Goal: Navigation & Orientation: Find specific page/section

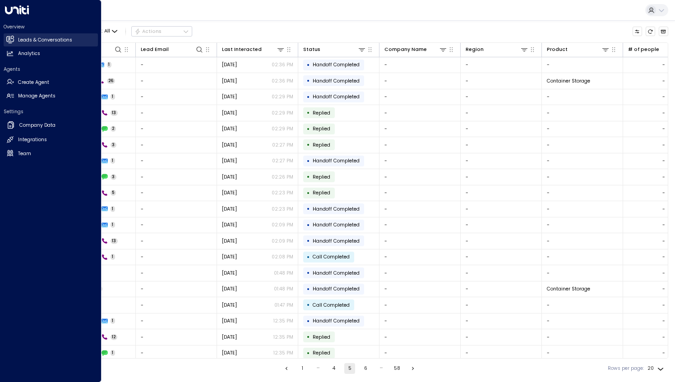
scroll to position [17, 0]
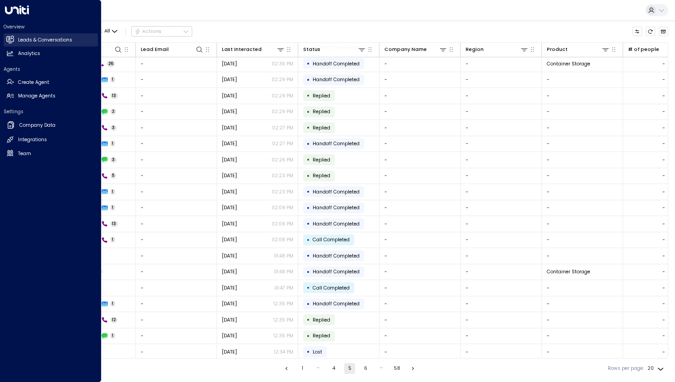
drag, startPoint x: 19, startPoint y: 41, endPoint x: 36, endPoint y: 42, distance: 17.2
click at [19, 41] on h2 "Leads & Conversations" at bounding box center [45, 40] width 54 height 7
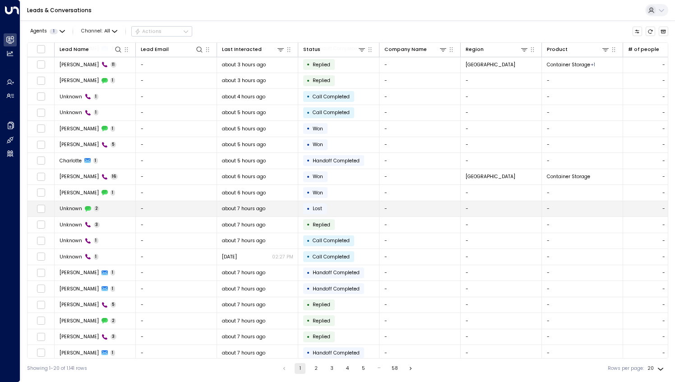
scroll to position [17, 0]
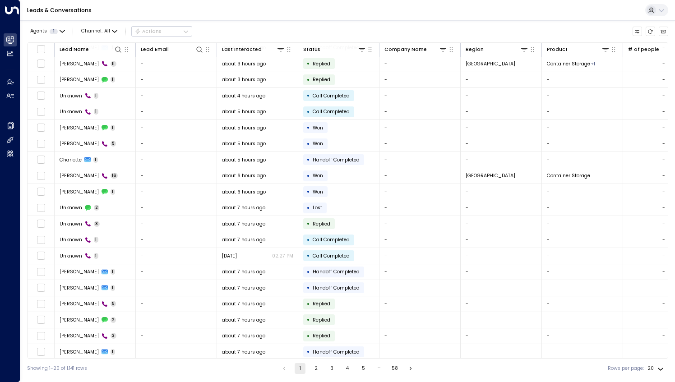
click at [314, 371] on button "2" at bounding box center [316, 368] width 11 height 11
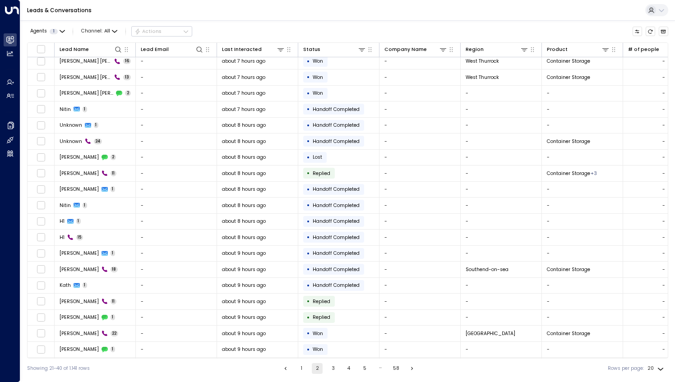
scroll to position [17, 0]
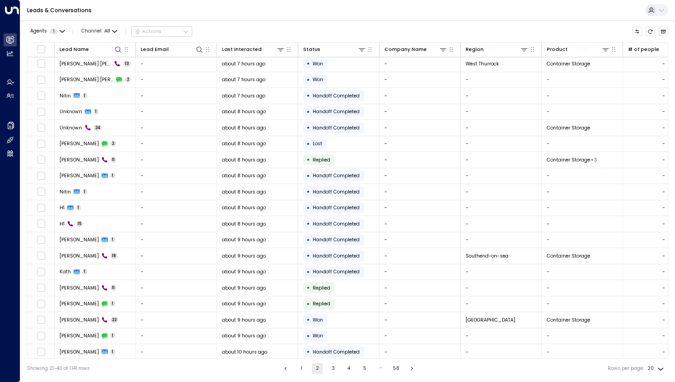
click at [333, 367] on button "3" at bounding box center [333, 368] width 11 height 11
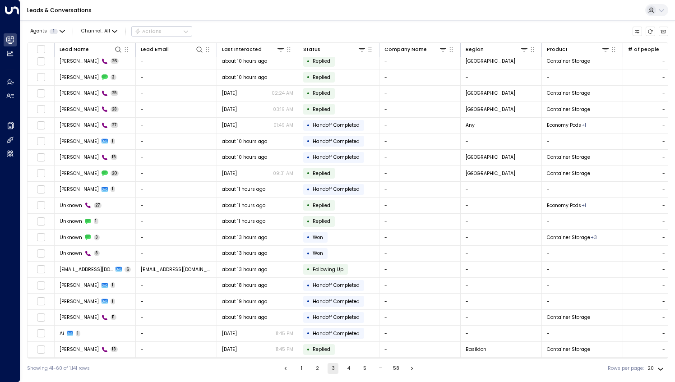
scroll to position [17, 0]
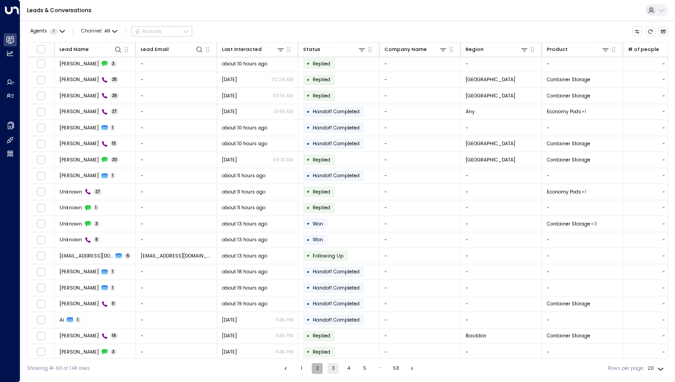
click at [317, 368] on button "2" at bounding box center [317, 368] width 11 height 11
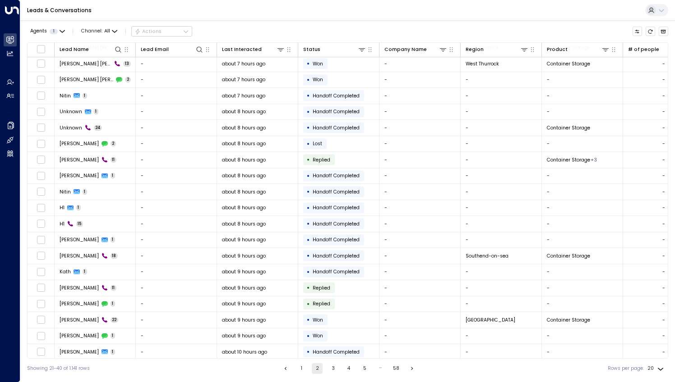
click at [300, 369] on button "1" at bounding box center [301, 368] width 11 height 11
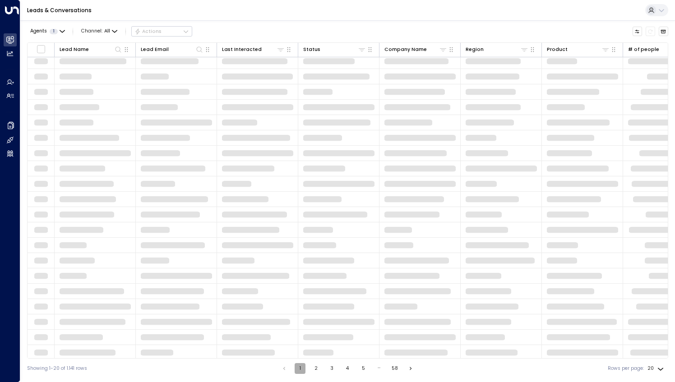
click at [300, 369] on button "1" at bounding box center [300, 368] width 11 height 11
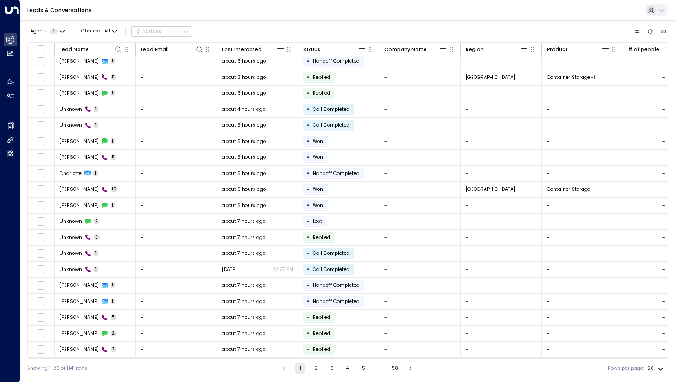
scroll to position [17, 0]
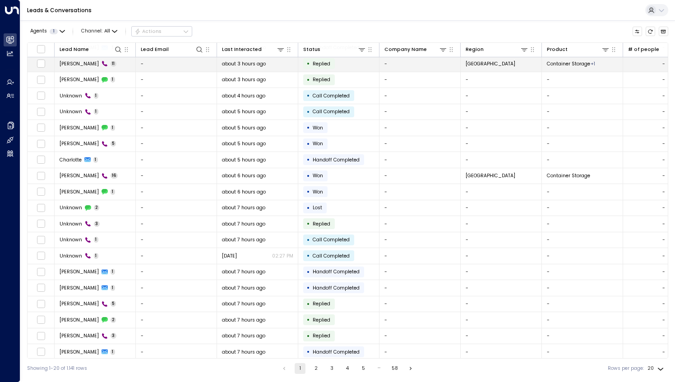
click at [80, 64] on span "Margot McLaughlin" at bounding box center [79, 63] width 39 height 7
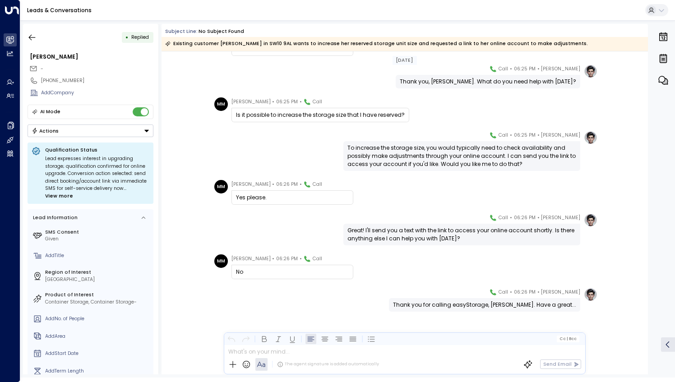
scroll to position [173, 0]
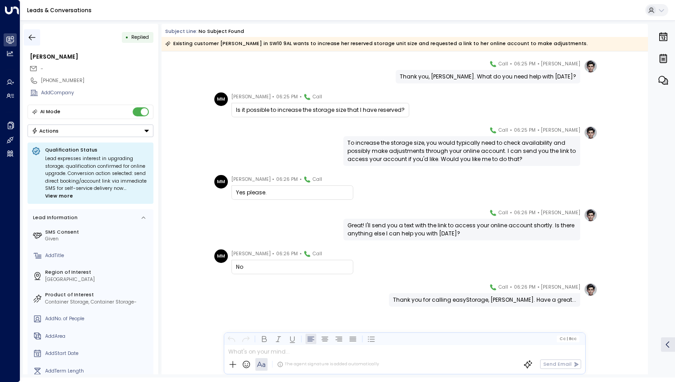
click at [28, 39] on icon "button" at bounding box center [32, 37] width 9 height 9
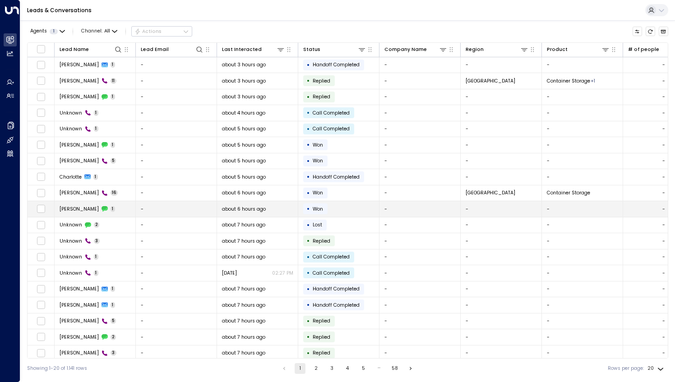
scroll to position [17, 0]
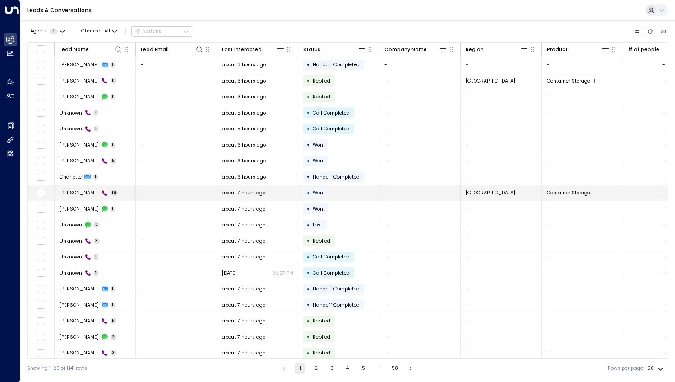
click at [108, 191] on td "Marlon C 16" at bounding box center [95, 194] width 81 height 16
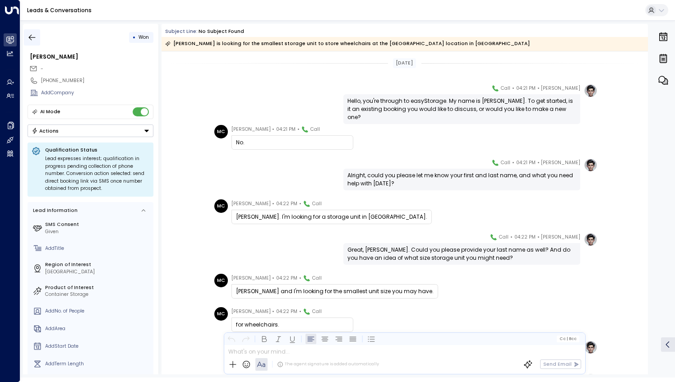
click at [32, 37] on icon "button" at bounding box center [32, 37] width 7 height 6
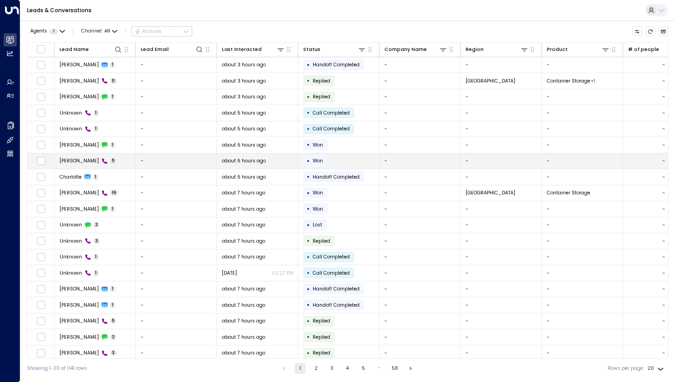
click at [121, 159] on td "Charlotte Cocker 5" at bounding box center [95, 161] width 81 height 16
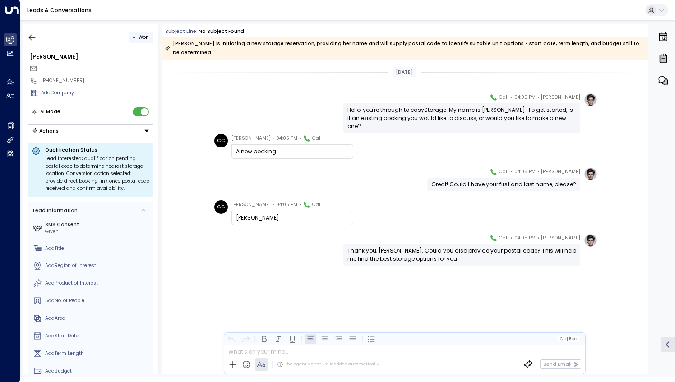
click at [32, 38] on icon "button" at bounding box center [32, 37] width 9 height 9
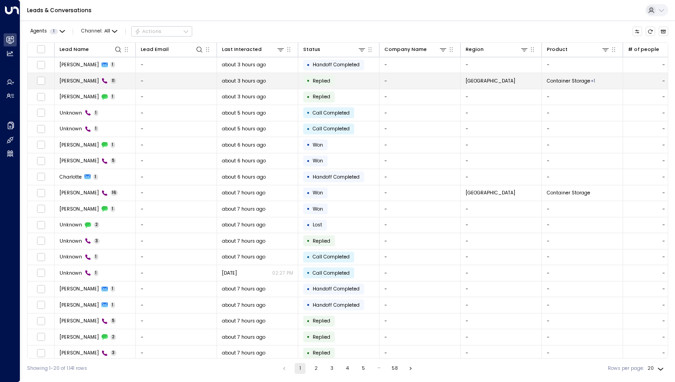
click at [125, 83] on td "Margot McLaughlin 11" at bounding box center [95, 81] width 81 height 16
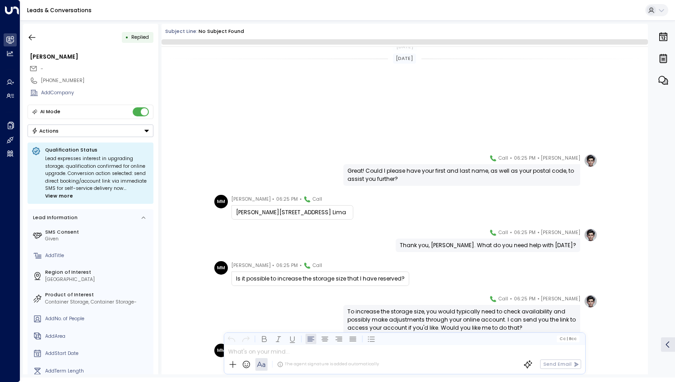
scroll to position [168, 0]
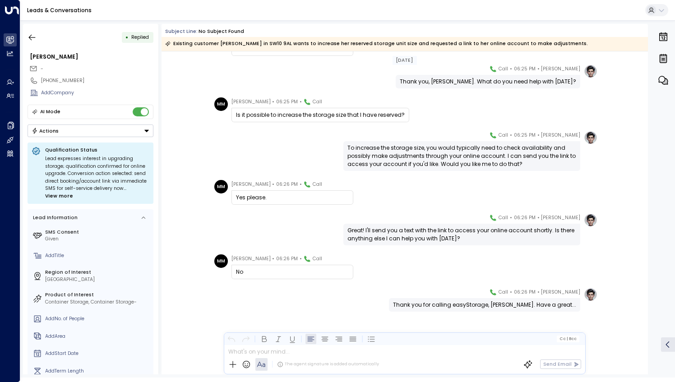
drag, startPoint x: 33, startPoint y: 38, endPoint x: 5, endPoint y: 6, distance: 43.5
click at [34, 38] on icon "button" at bounding box center [32, 37] width 9 height 9
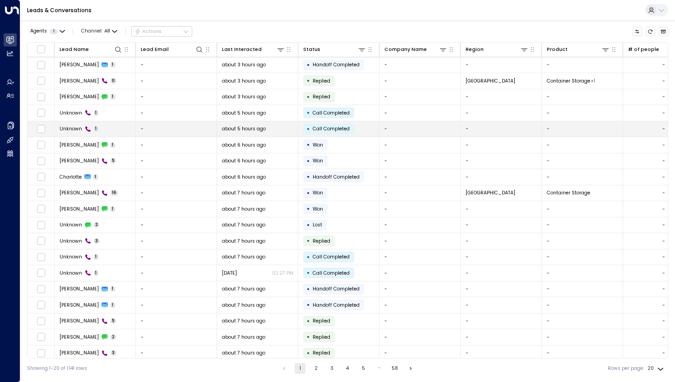
click at [82, 127] on div "Unknown 1" at bounding box center [79, 128] width 39 height 7
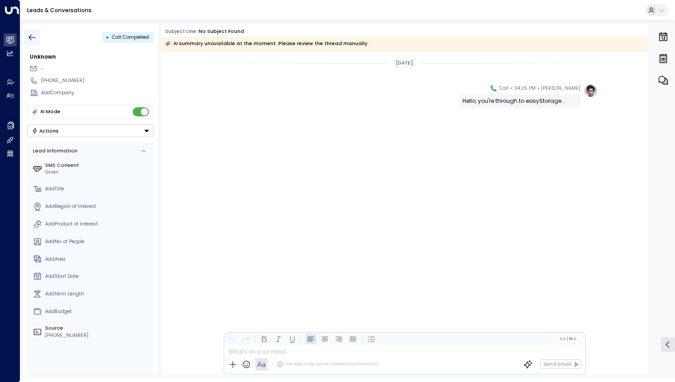
click at [33, 37] on icon "button" at bounding box center [32, 37] width 9 height 9
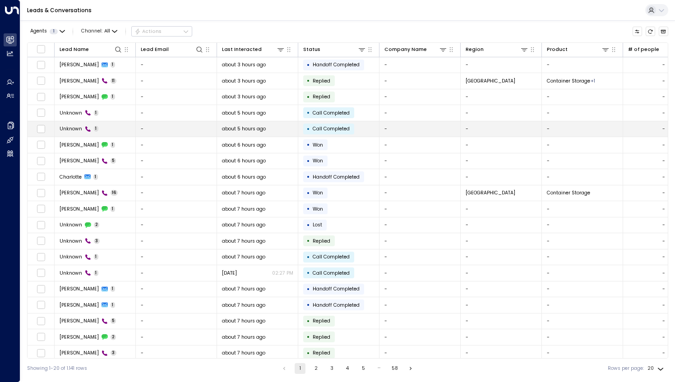
click at [76, 128] on span "Unknown" at bounding box center [71, 128] width 23 height 7
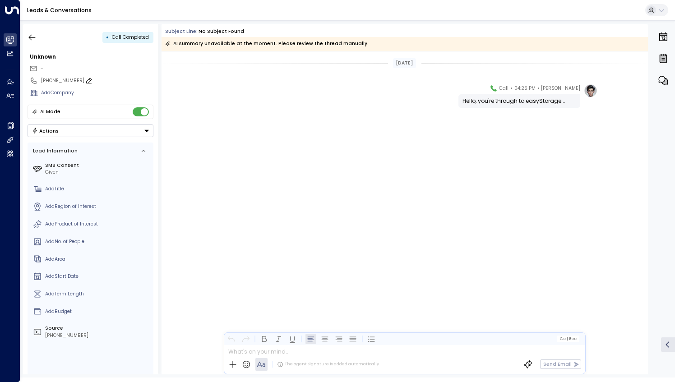
click at [85, 80] on icon at bounding box center [88, 80] width 7 height 7
click at [80, 80] on input "**********" at bounding box center [95, 80] width 109 height 7
click at [32, 33] on icon "button" at bounding box center [32, 37] width 9 height 9
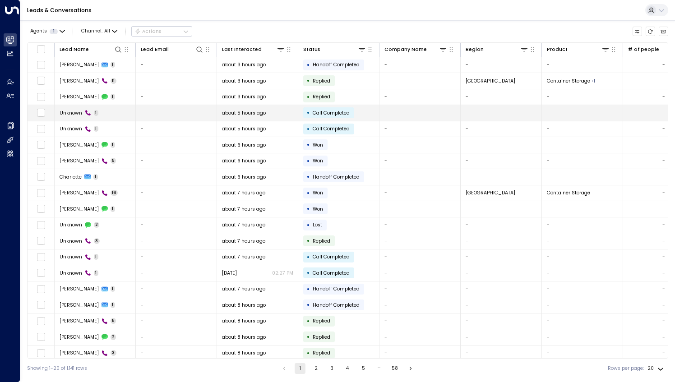
click at [121, 111] on td "Unknown 1" at bounding box center [95, 113] width 81 height 16
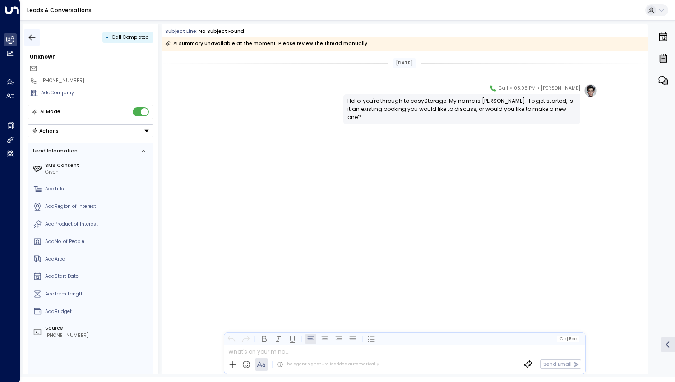
click at [31, 36] on icon "button" at bounding box center [32, 37] width 9 height 9
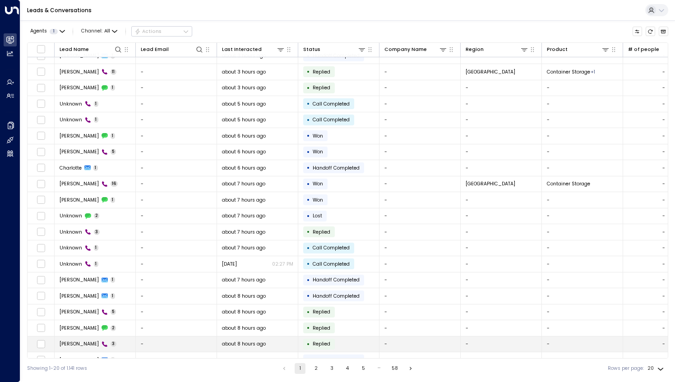
scroll to position [17, 0]
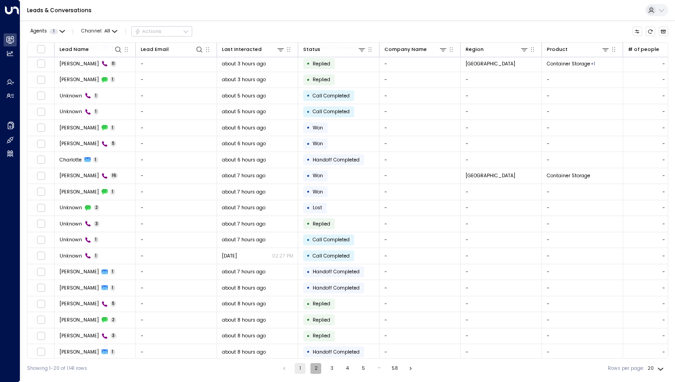
click at [319, 369] on button "2" at bounding box center [316, 368] width 11 height 11
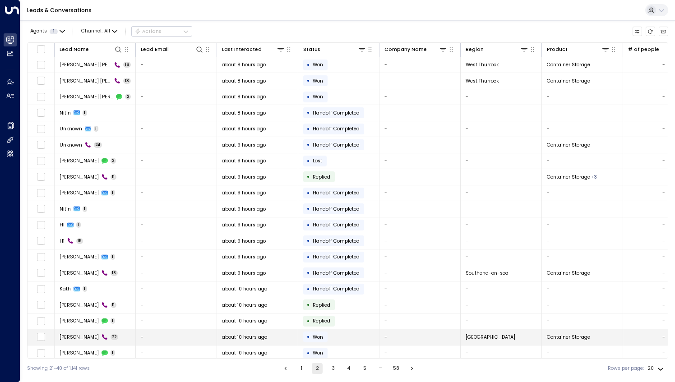
scroll to position [17, 0]
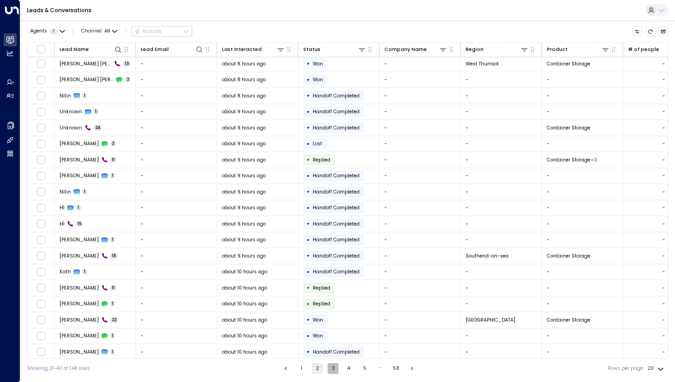
click at [330, 371] on button "3" at bounding box center [333, 368] width 11 height 11
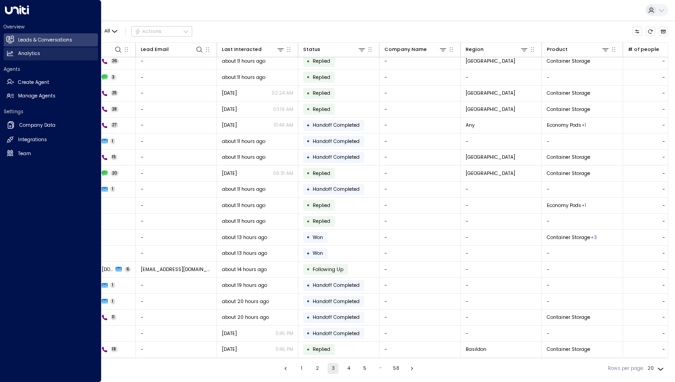
scroll to position [17, 0]
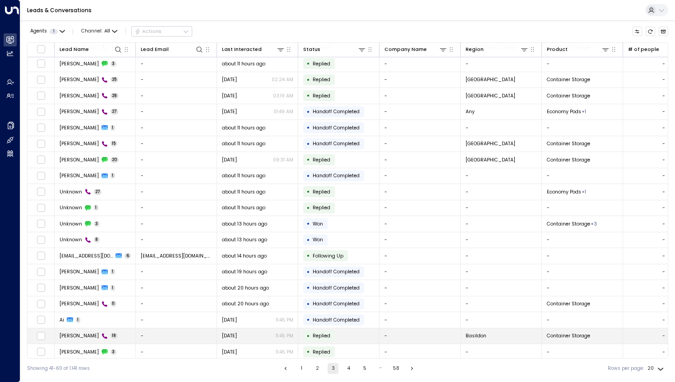
click at [108, 335] on td "Ai Araki 18" at bounding box center [95, 337] width 81 height 16
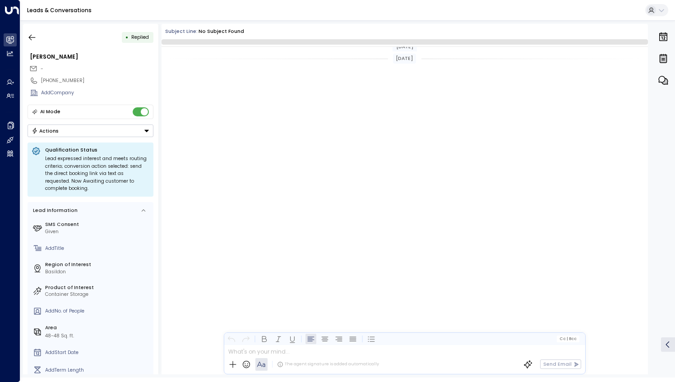
scroll to position [433, 0]
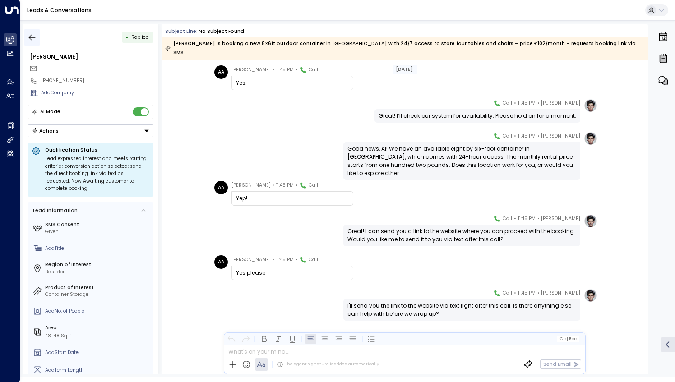
click at [34, 37] on icon "button" at bounding box center [32, 37] width 9 height 9
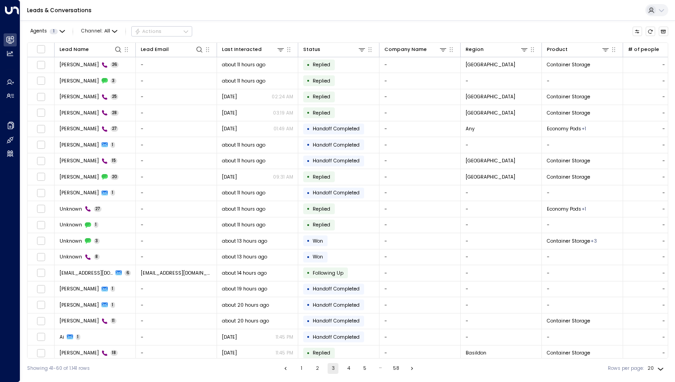
click at [315, 372] on button "2" at bounding box center [317, 368] width 11 height 11
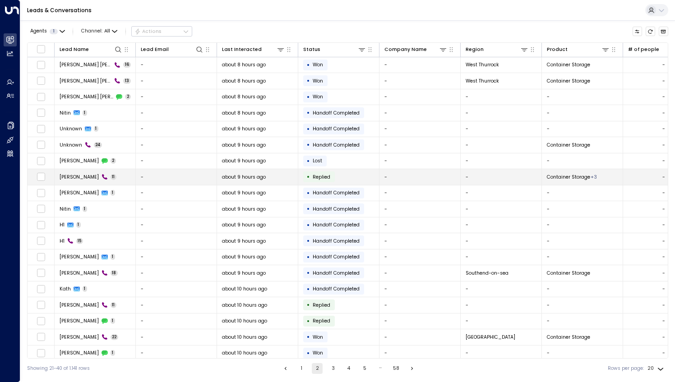
scroll to position [17, 0]
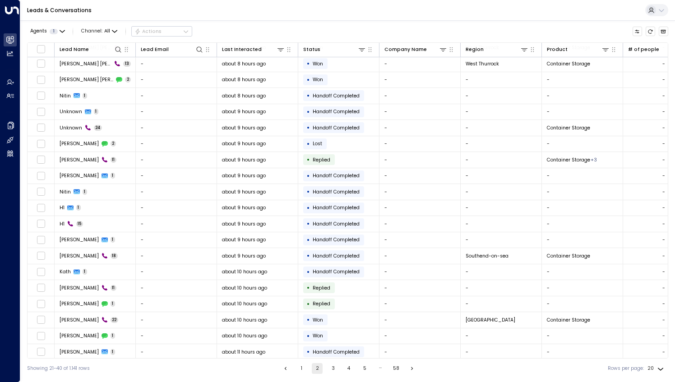
drag, startPoint x: 335, startPoint y: 367, endPoint x: 76, endPoint y: 4, distance: 446.3
click at [335, 367] on button "3" at bounding box center [333, 368] width 11 height 11
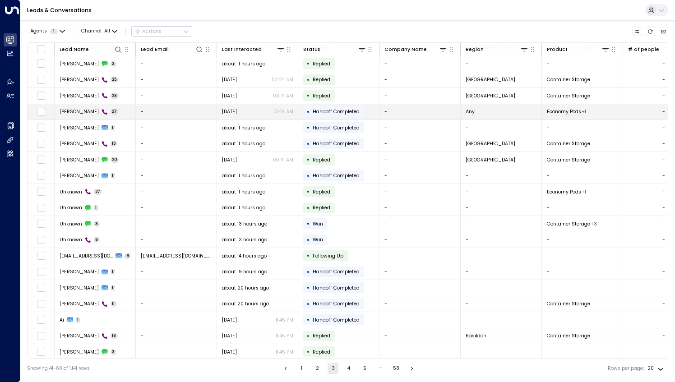
click at [103, 116] on td "Tim 27" at bounding box center [95, 112] width 81 height 16
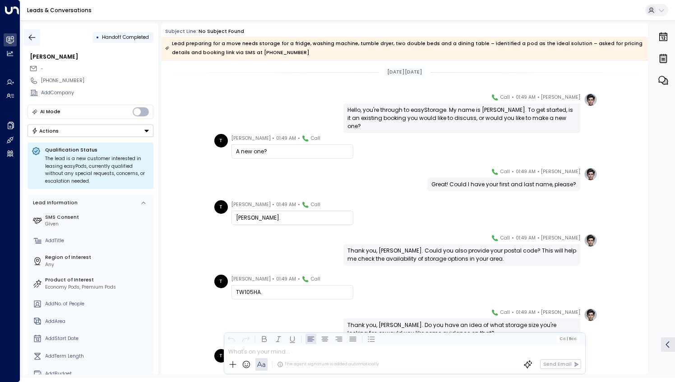
click at [29, 39] on icon "button" at bounding box center [32, 37] width 9 height 9
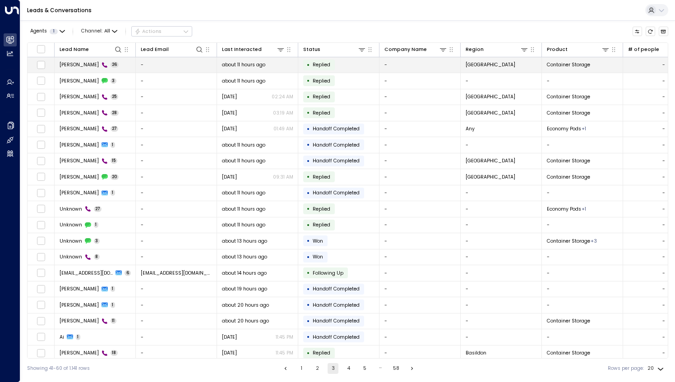
click at [93, 66] on td "Tim 26" at bounding box center [95, 65] width 81 height 16
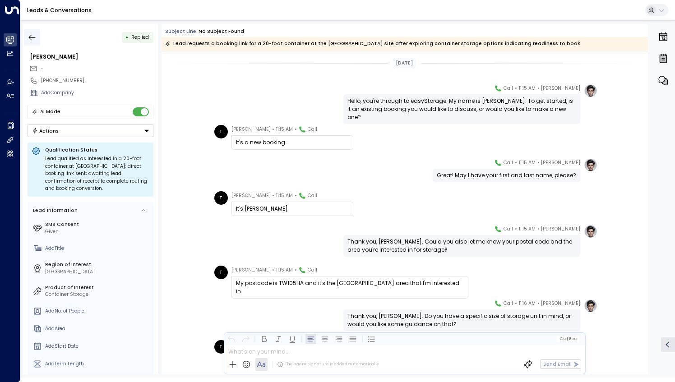
click at [29, 35] on icon "button" at bounding box center [32, 37] width 9 height 9
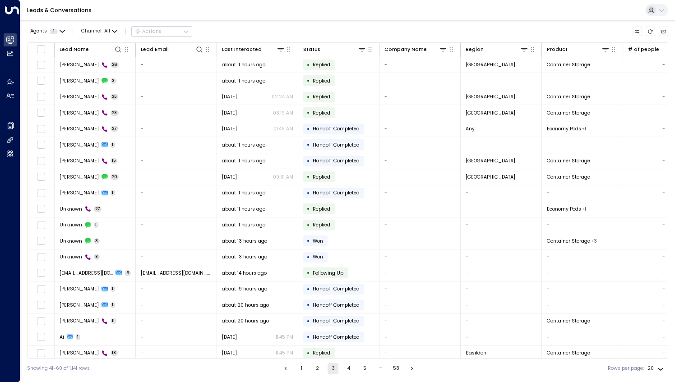
click at [302, 369] on button "1" at bounding box center [301, 368] width 11 height 11
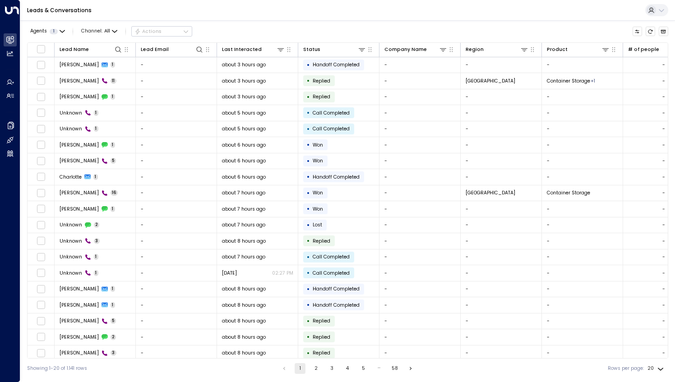
click at [312, 374] on button "2" at bounding box center [316, 368] width 11 height 11
click at [315, 371] on button "2" at bounding box center [316, 368] width 11 height 11
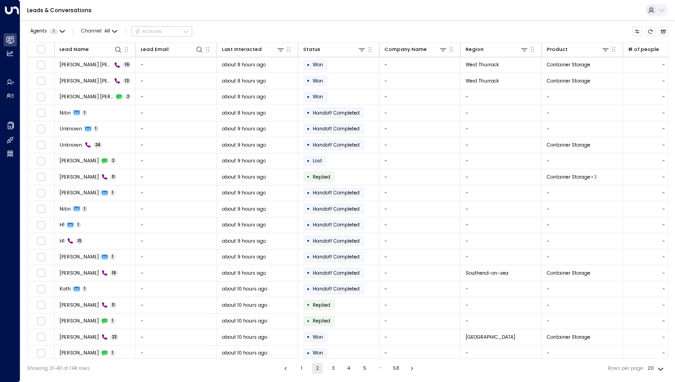
click at [336, 374] on button "3" at bounding box center [333, 368] width 11 height 11
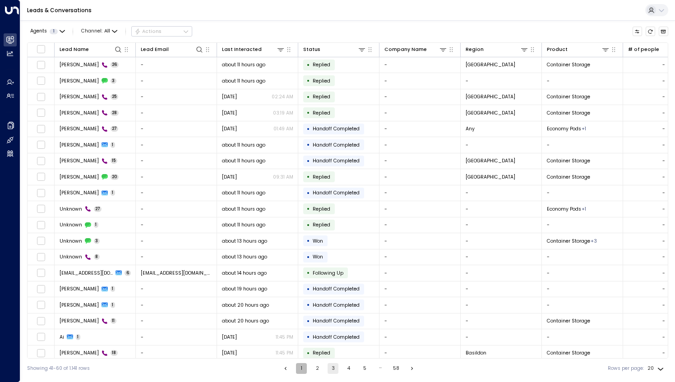
click at [304, 370] on button "1" at bounding box center [301, 368] width 11 height 11
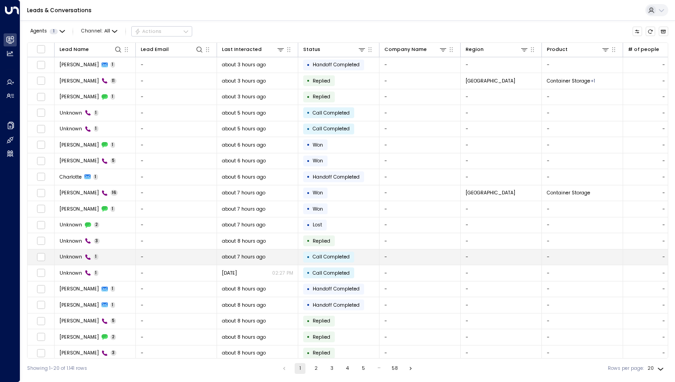
click at [111, 259] on td "Unknown 1" at bounding box center [95, 258] width 81 height 16
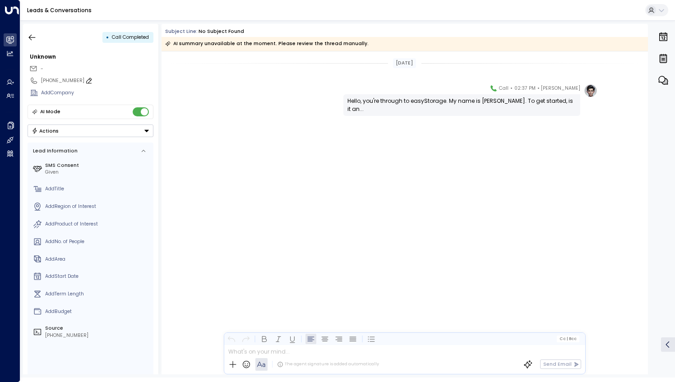
click at [85, 81] on icon at bounding box center [88, 80] width 7 height 7
click at [85, 79] on input "**********" at bounding box center [95, 80] width 109 height 7
click at [34, 40] on icon "button" at bounding box center [32, 37] width 9 height 9
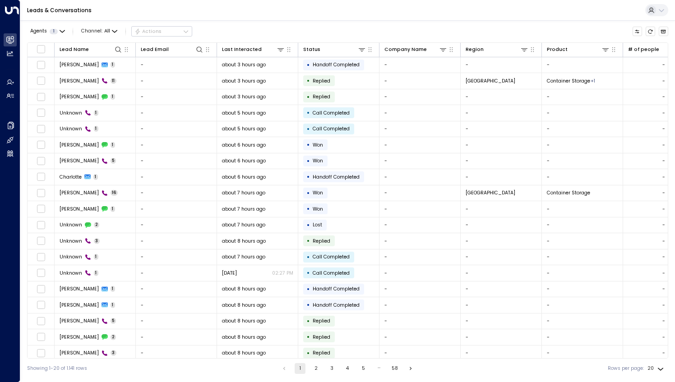
scroll to position [17, 0]
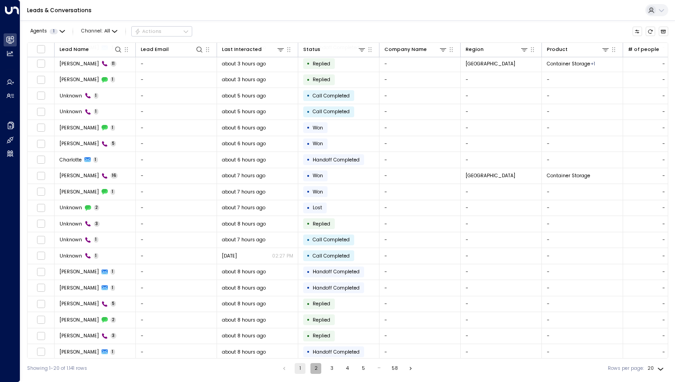
click at [314, 370] on button "2" at bounding box center [316, 368] width 11 height 11
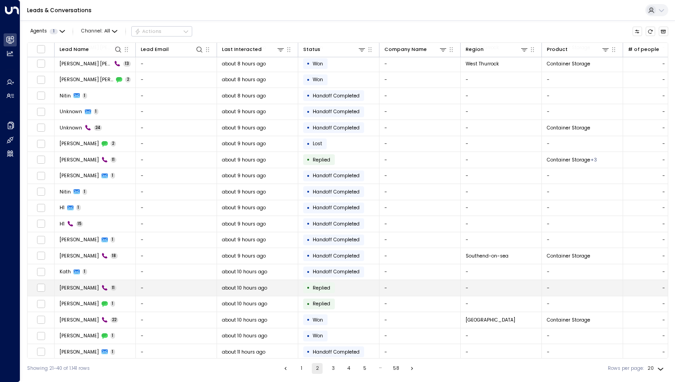
scroll to position [17, 0]
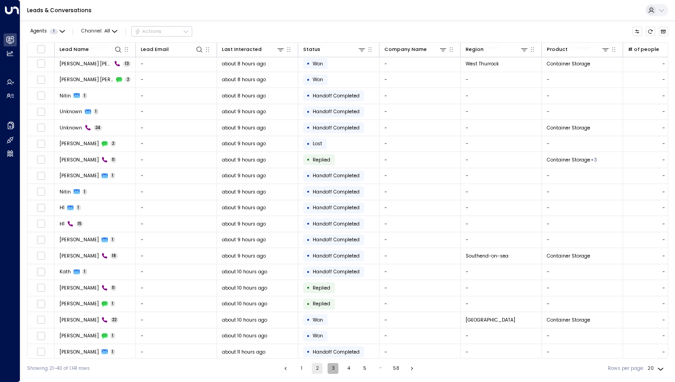
click at [334, 369] on button "3" at bounding box center [333, 368] width 11 height 11
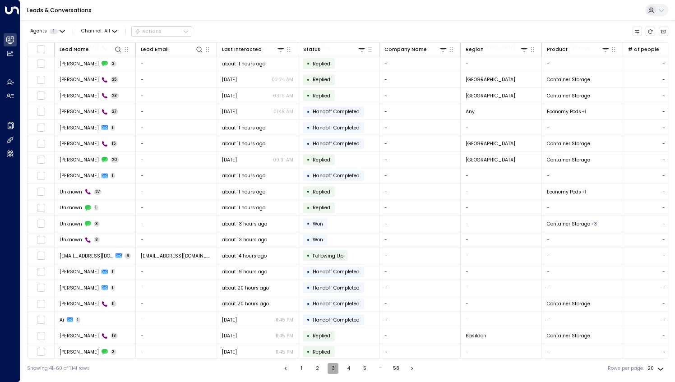
click at [334, 369] on button "3" at bounding box center [333, 368] width 11 height 11
click at [336, 364] on button "3" at bounding box center [333, 368] width 11 height 11
